Goal: Information Seeking & Learning: Find specific fact

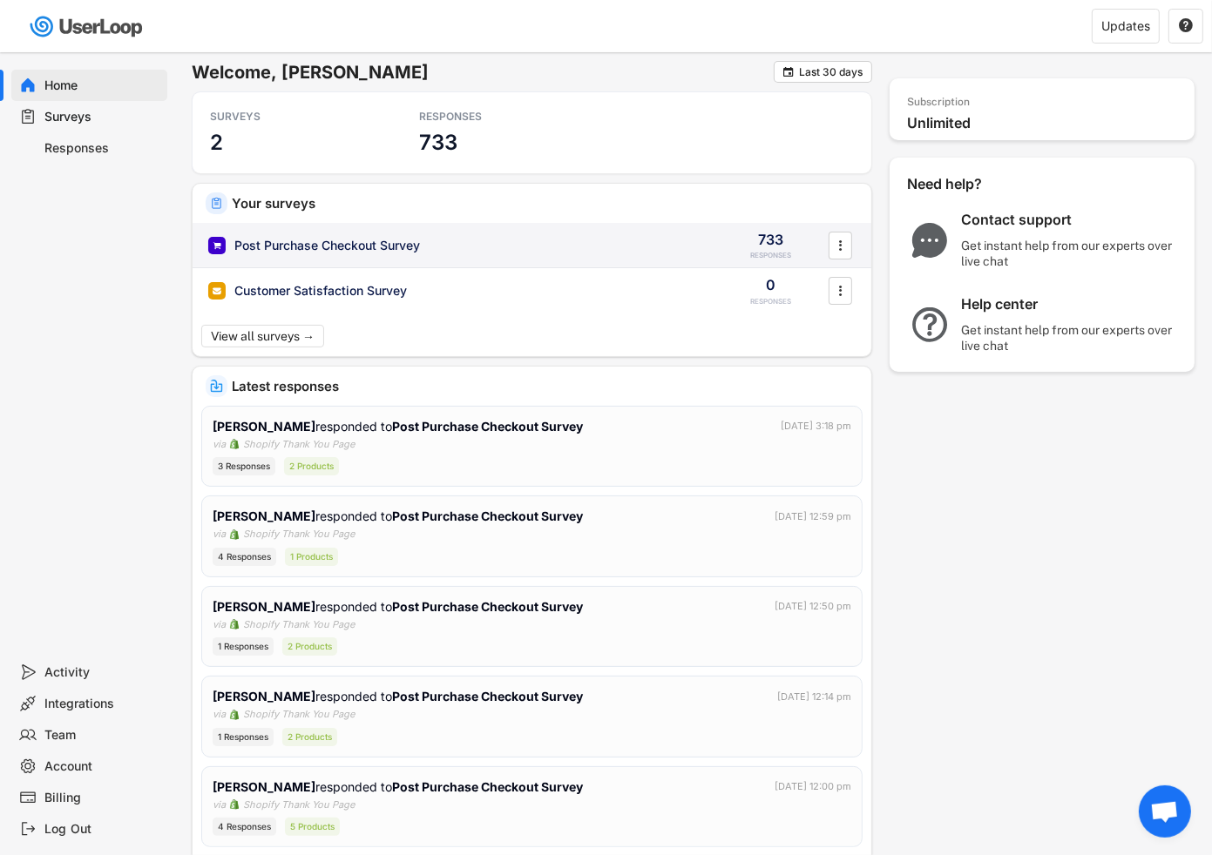
click at [401, 235] on div "Post Purchase Checkout Survey 733 RESPONSES " at bounding box center [532, 245] width 679 height 45
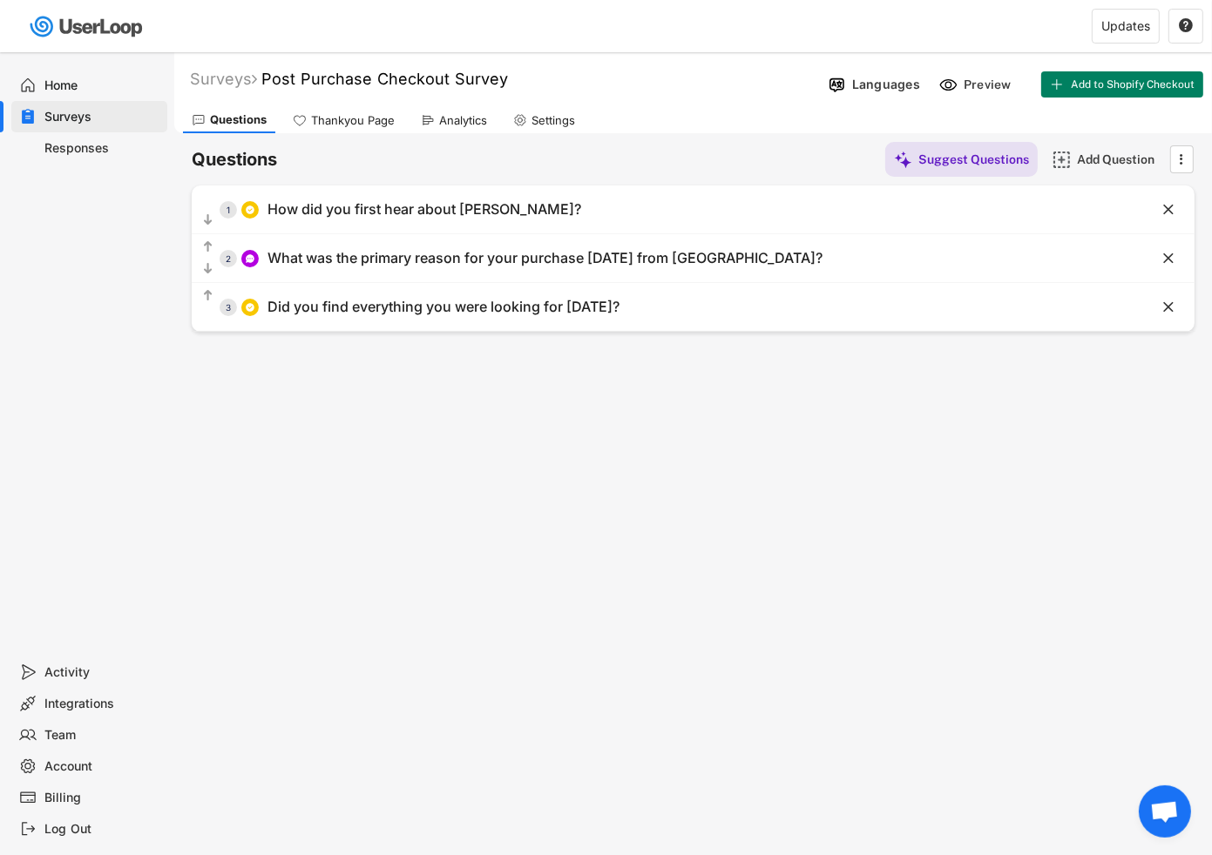
click at [451, 124] on div "Analytics" at bounding box center [463, 120] width 48 height 15
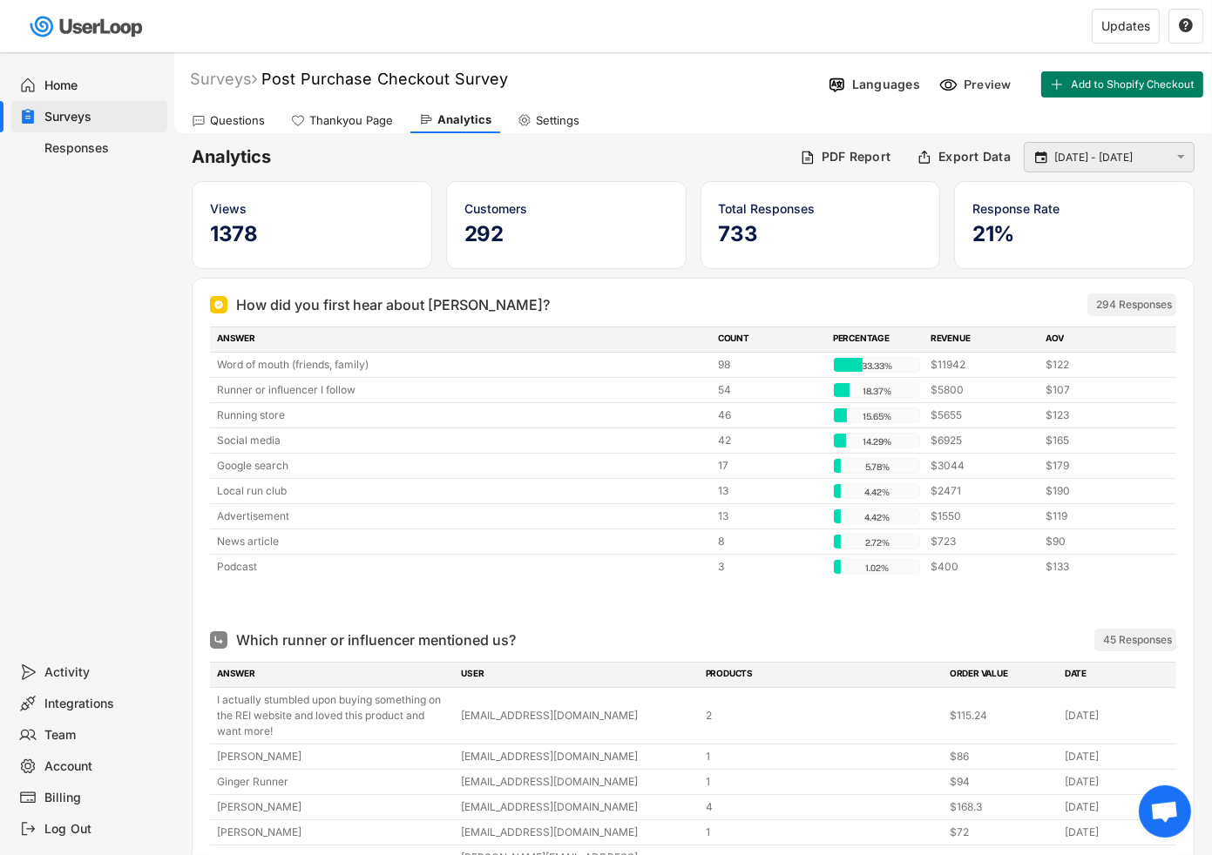
click at [1102, 162] on input "[DATE] - [DATE]" at bounding box center [1111, 157] width 115 height 17
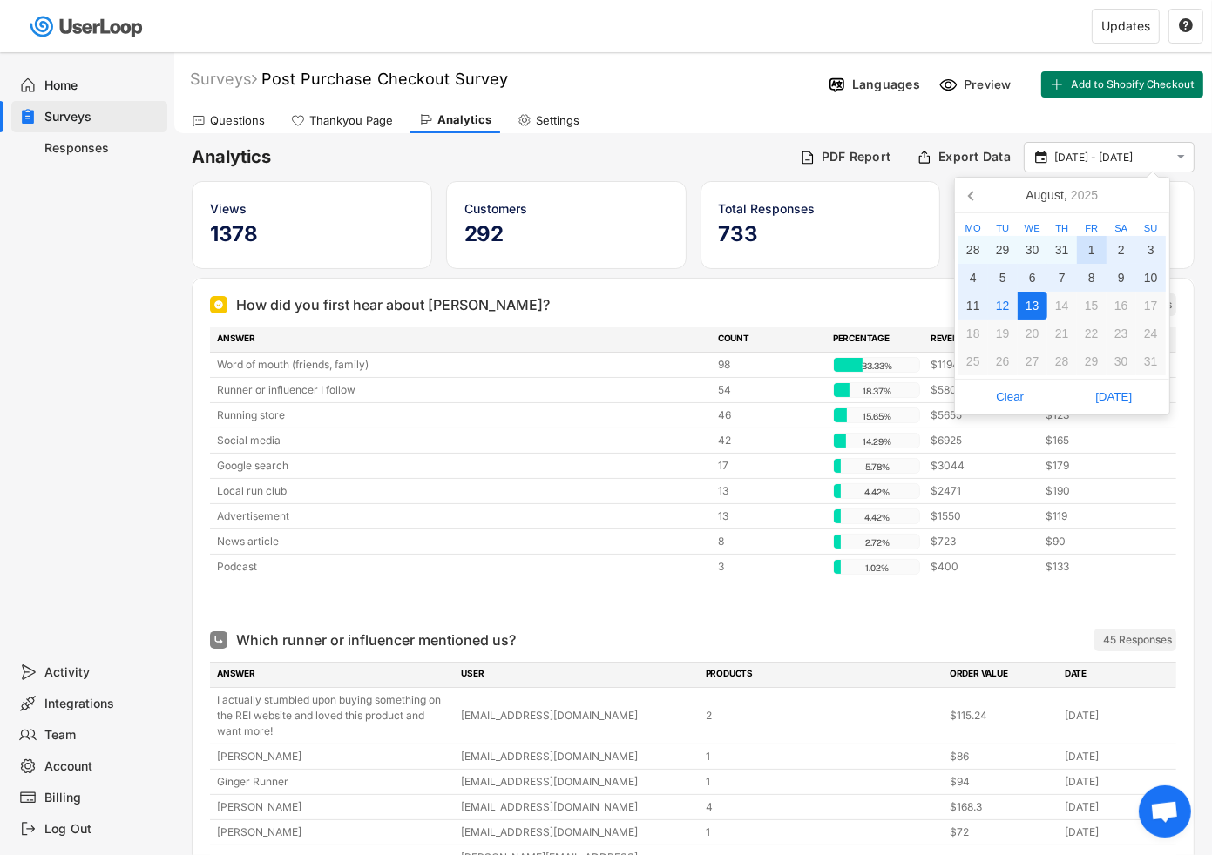
click at [1092, 243] on div "1" at bounding box center [1092, 250] width 30 height 28
click at [1025, 300] on div "13" at bounding box center [1033, 306] width 30 height 28
type input "[DATE] - [DATE]"
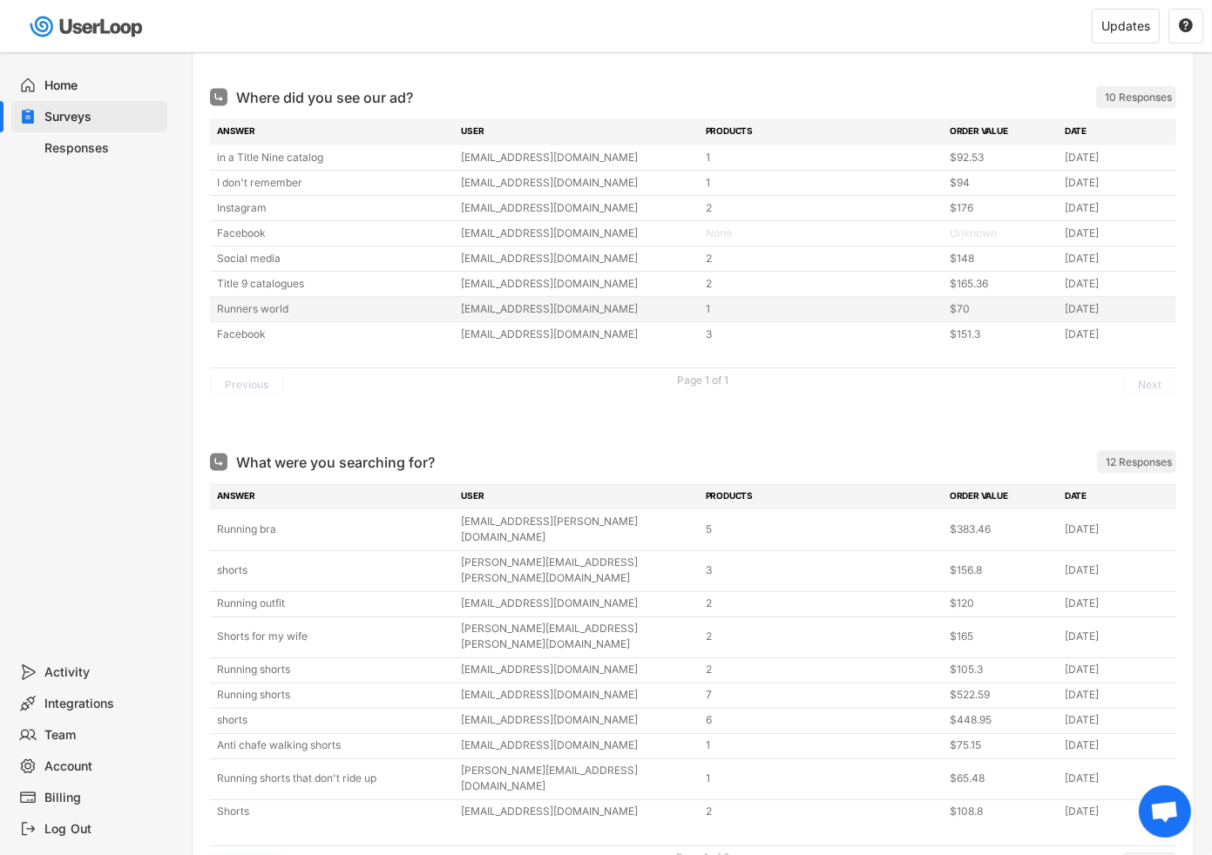
scroll to position [2544, 0]
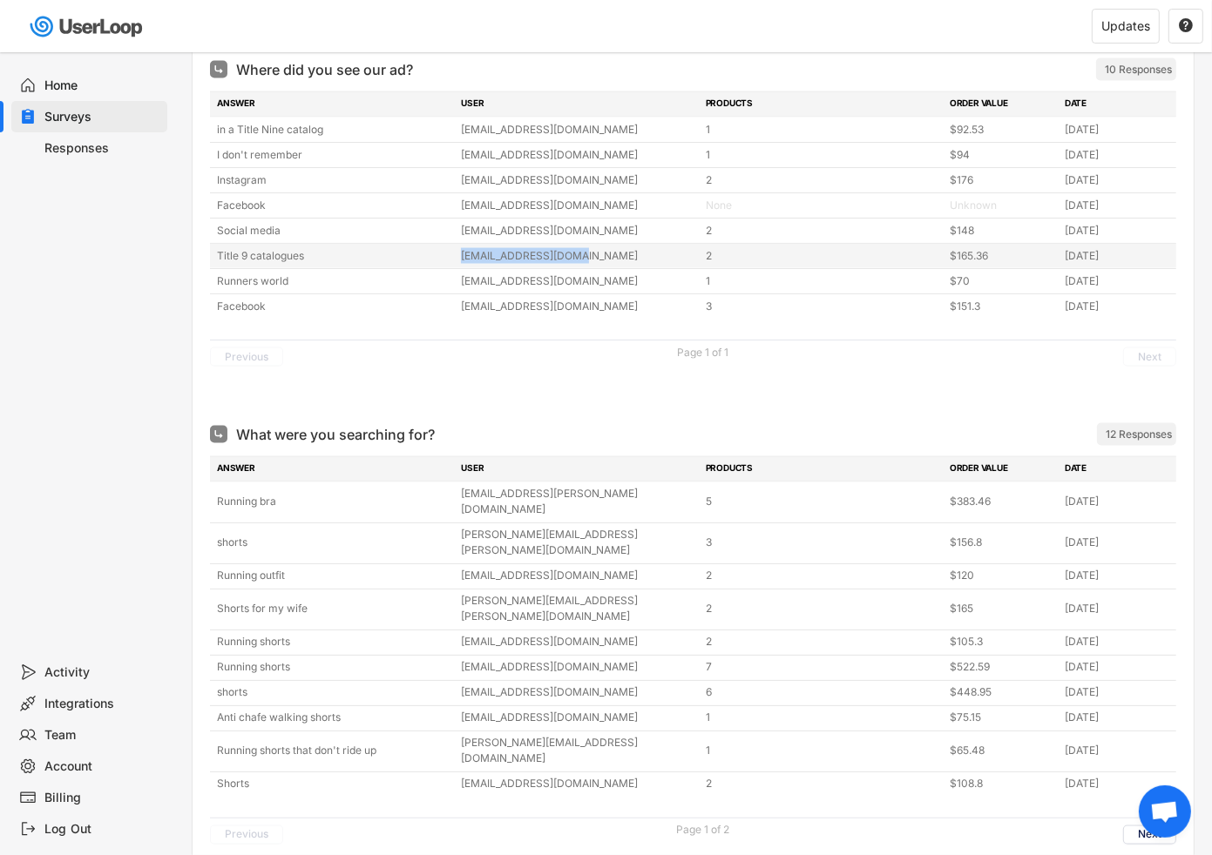
drag, startPoint x: 463, startPoint y: 183, endPoint x: 585, endPoint y: 185, distance: 122.8
click at [585, 248] on div "[EMAIL_ADDRESS][DOMAIN_NAME]" at bounding box center [577, 256] width 233 height 16
copy div "[EMAIL_ADDRESS][DOMAIN_NAME]"
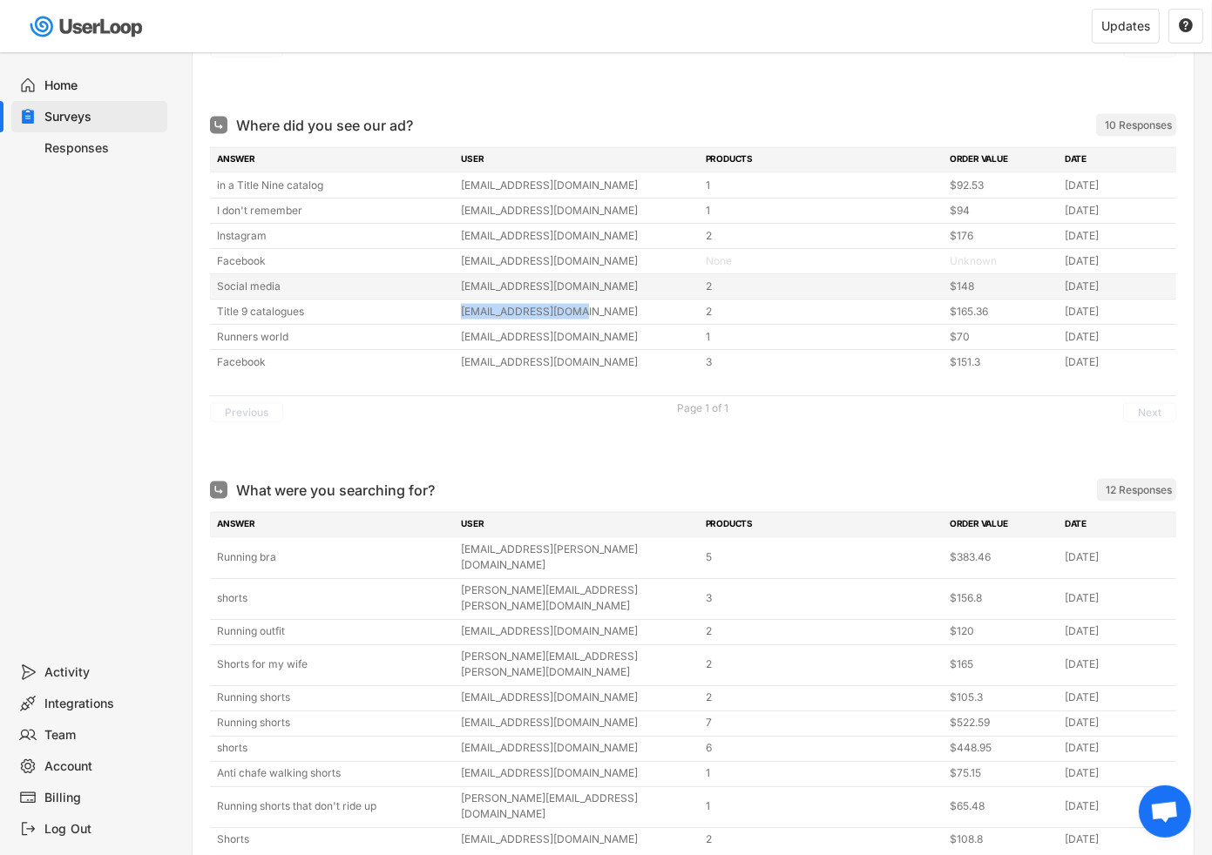
scroll to position [2436, 0]
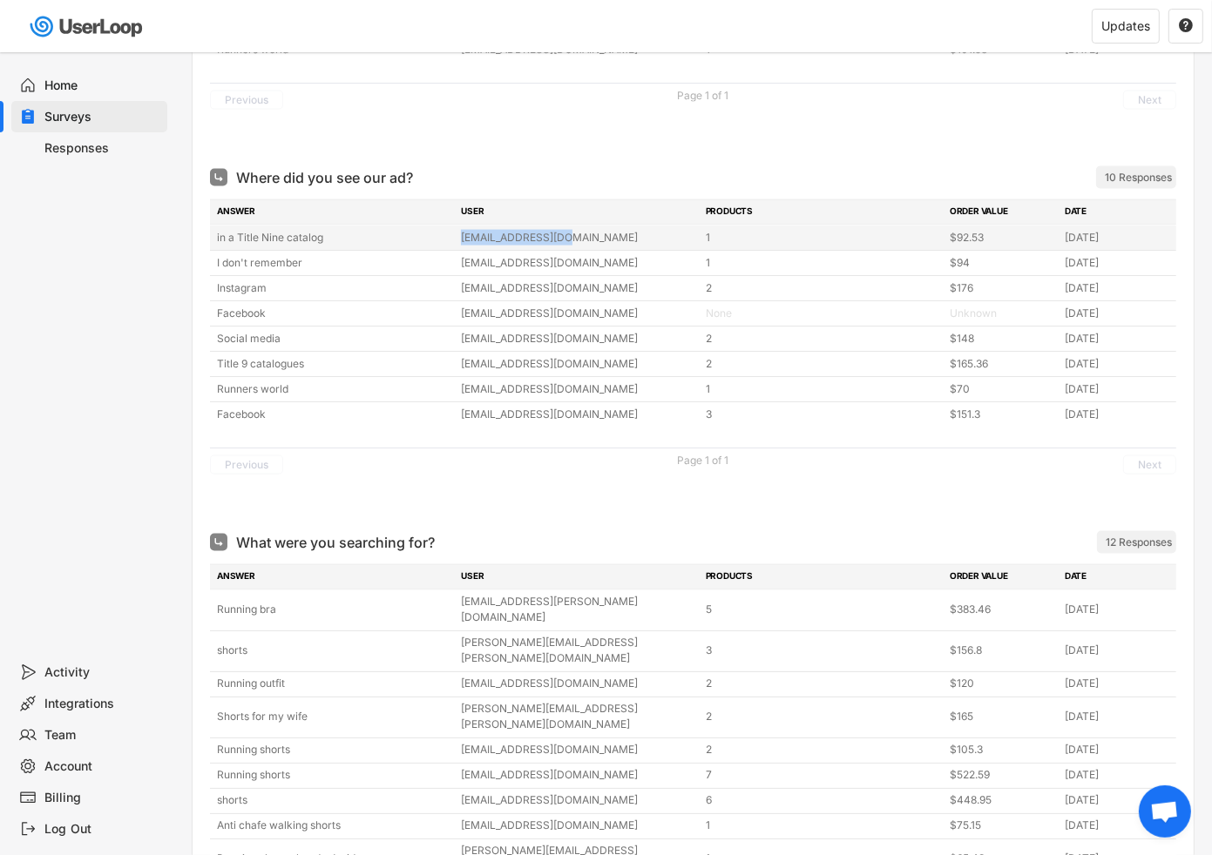
drag, startPoint x: 574, startPoint y: 166, endPoint x: 454, endPoint y: 166, distance: 120.2
click at [454, 226] on div "in a Title Nine catalog [EMAIL_ADDRESS][DOMAIN_NAME] 1 $92.53 [DATE]" at bounding box center [693, 238] width 966 height 24
copy div "[EMAIL_ADDRESS][DOMAIN_NAME]"
click at [918, 490] on div at bounding box center [693, 507] width 966 height 35
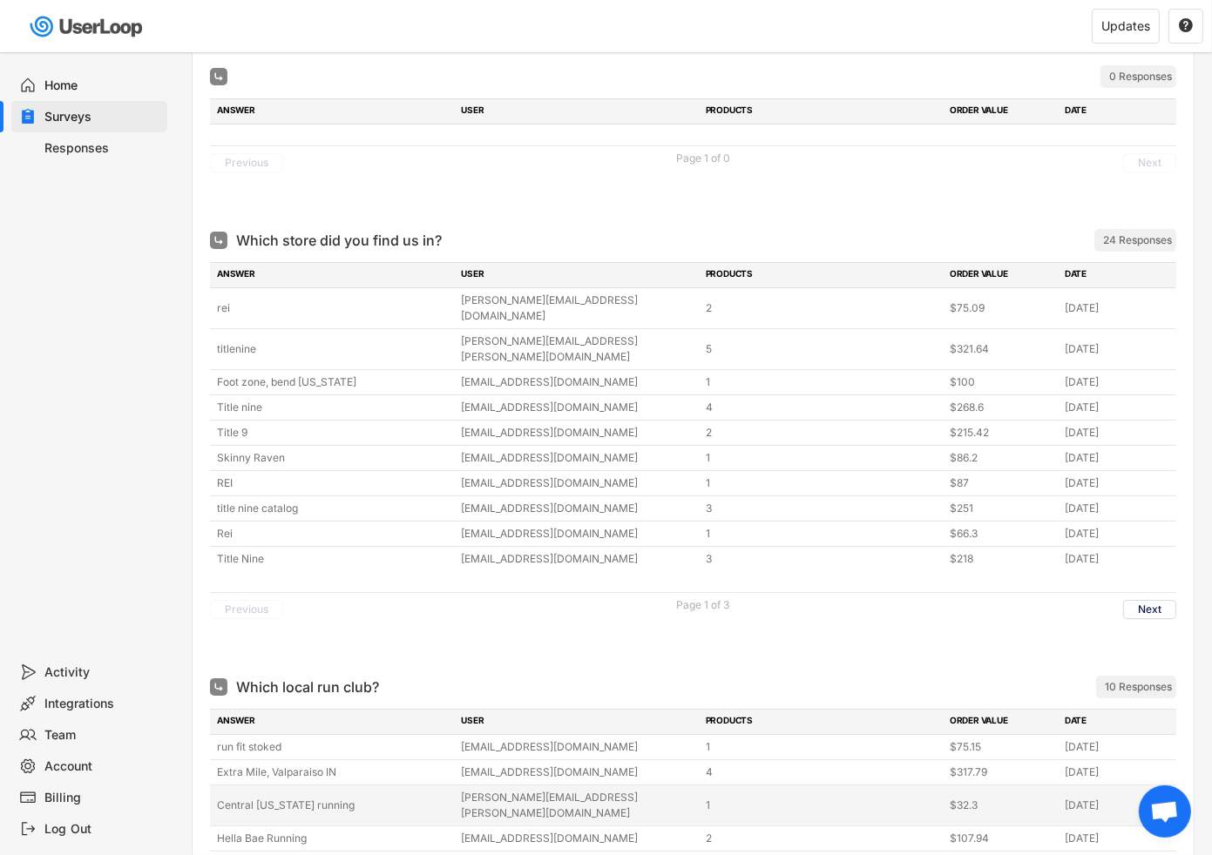
scroll to position [987, 0]
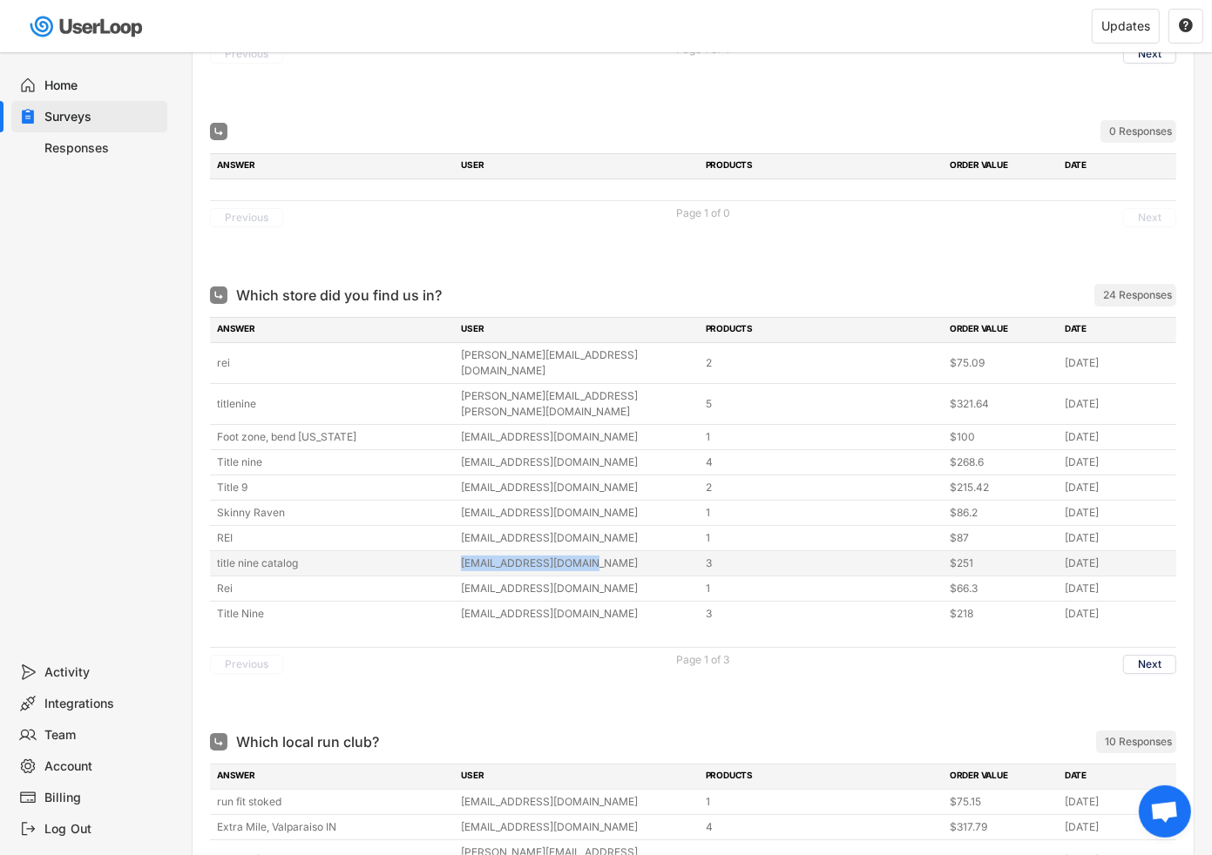
drag, startPoint x: 588, startPoint y: 511, endPoint x: 461, endPoint y: 518, distance: 127.4
click at [461, 556] on div "[EMAIL_ADDRESS][DOMAIN_NAME]" at bounding box center [577, 564] width 233 height 16
copy div "[EMAIL_ADDRESS][DOMAIN_NAME]"
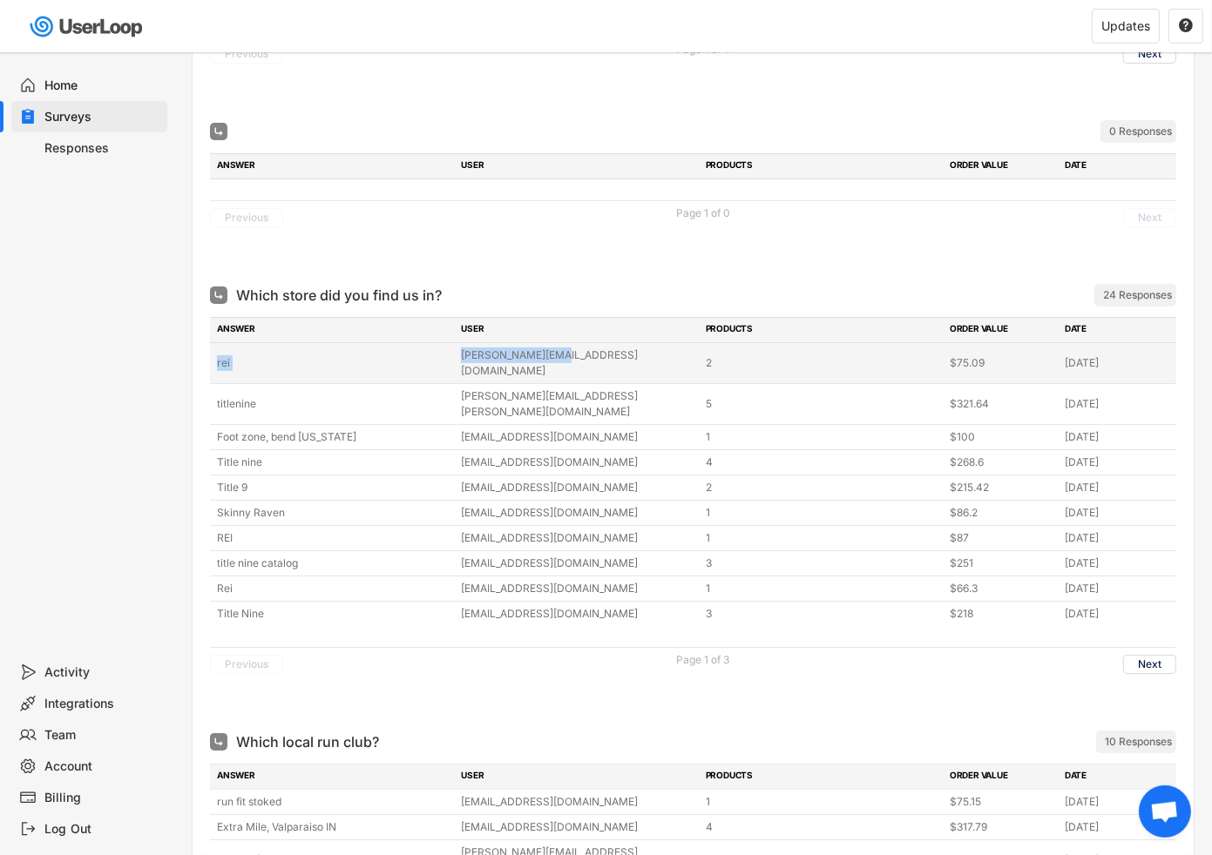
drag, startPoint x: 561, startPoint y: 333, endPoint x: 374, endPoint y: 329, distance: 187.3
click at [390, 343] on div "rei [PERSON_NAME][EMAIL_ADDRESS][DOMAIN_NAME] 2 $75.09 [DATE]" at bounding box center [693, 363] width 966 height 40
click at [490, 348] on div "[PERSON_NAME][EMAIL_ADDRESS][DOMAIN_NAME]" at bounding box center [577, 363] width 233 height 31
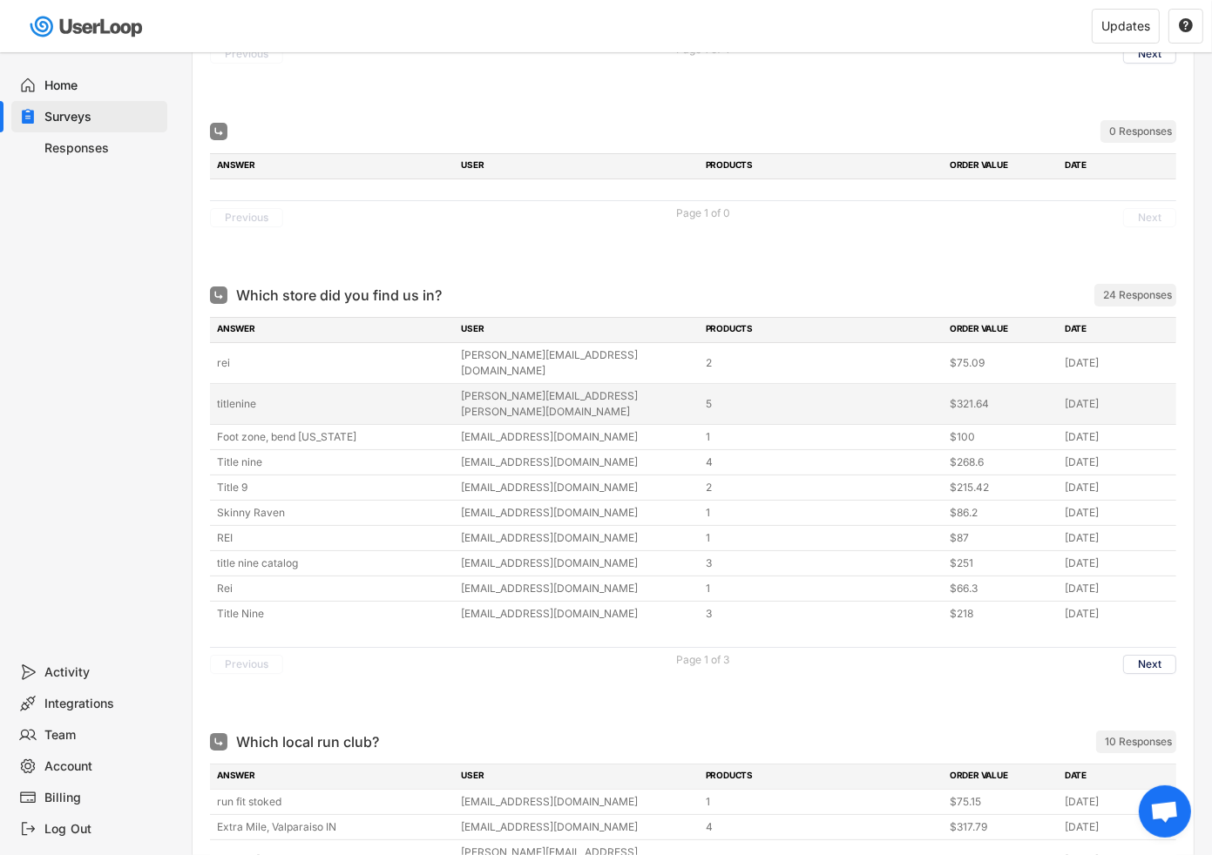
click at [525, 389] on div "[PERSON_NAME][EMAIL_ADDRESS][PERSON_NAME][DOMAIN_NAME]" at bounding box center [577, 404] width 233 height 31
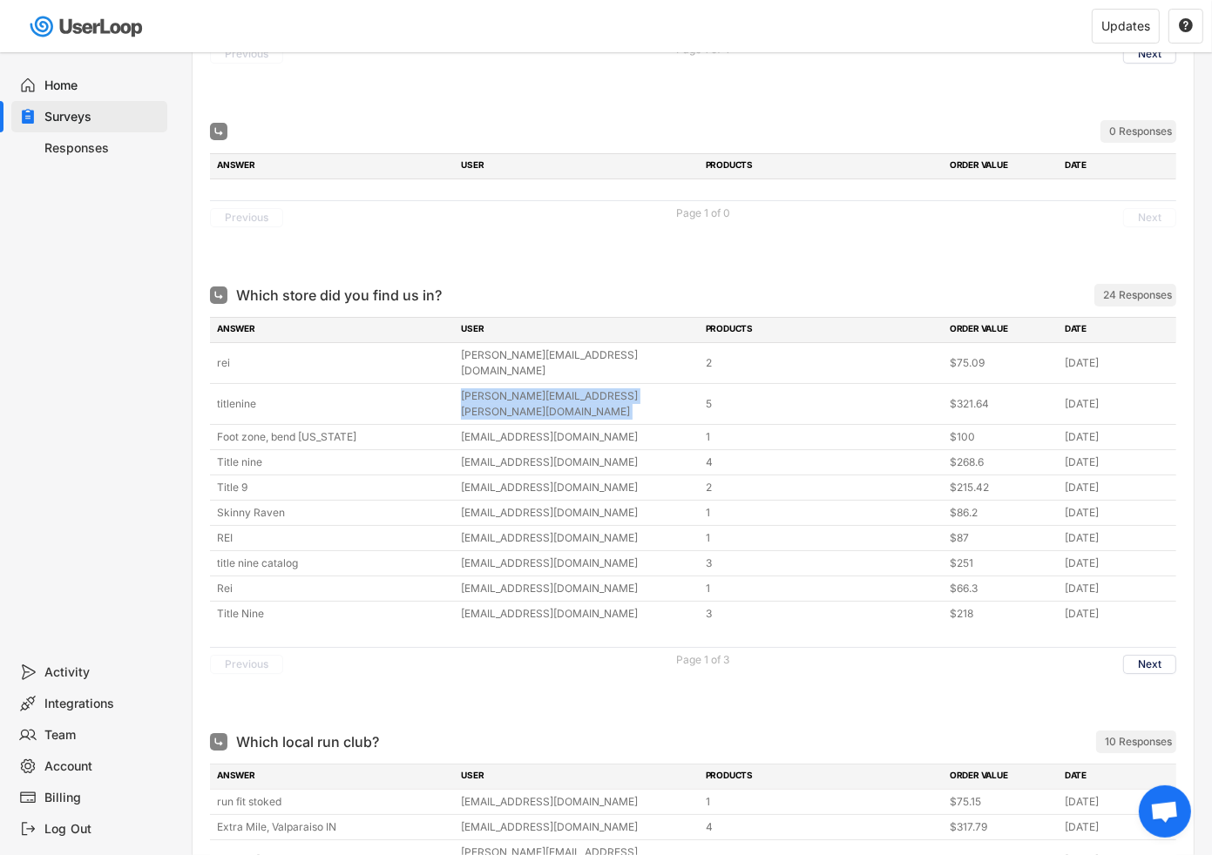
copy div "[PERSON_NAME][EMAIL_ADDRESS][PERSON_NAME][DOMAIN_NAME]"
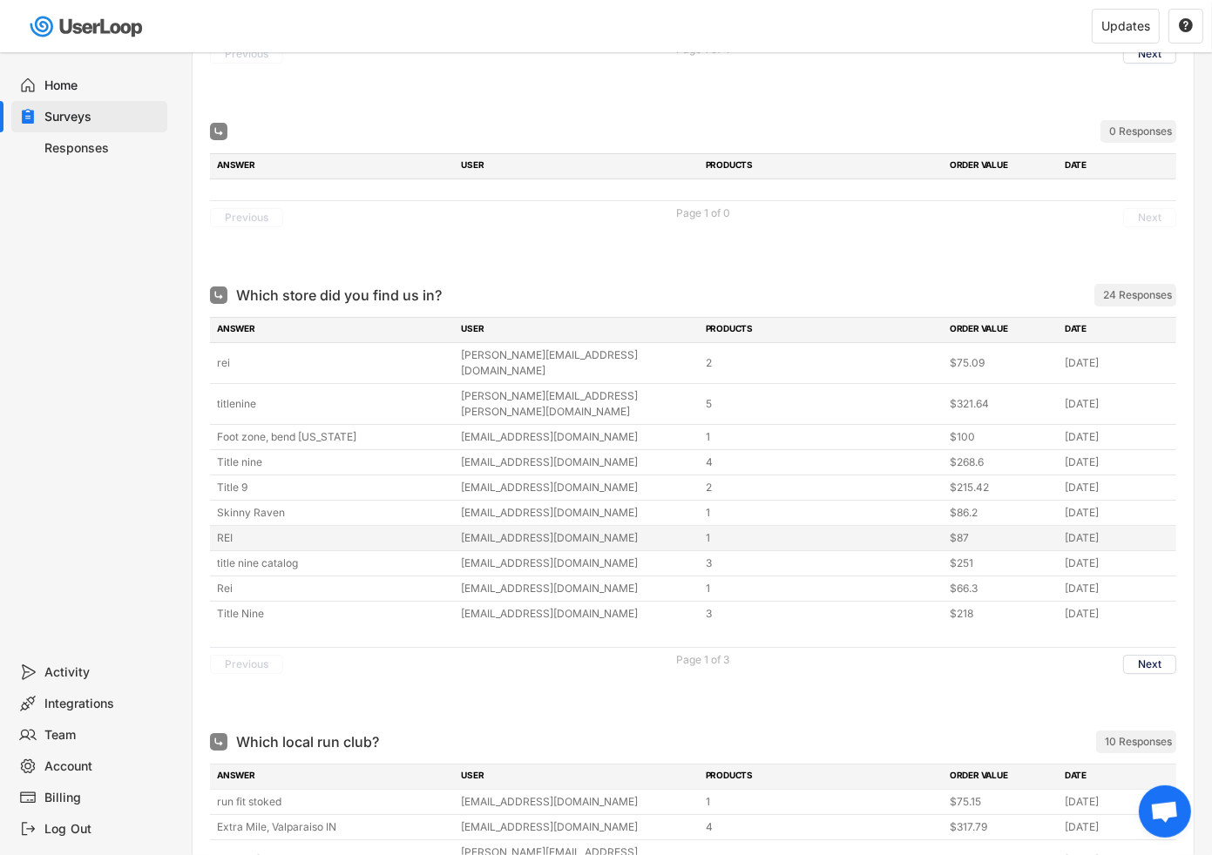
click at [505, 531] on div "[EMAIL_ADDRESS][DOMAIN_NAME]" at bounding box center [577, 539] width 233 height 16
copy div "[EMAIL_ADDRESS][DOMAIN_NAME]"
